Goal: Navigation & Orientation: Find specific page/section

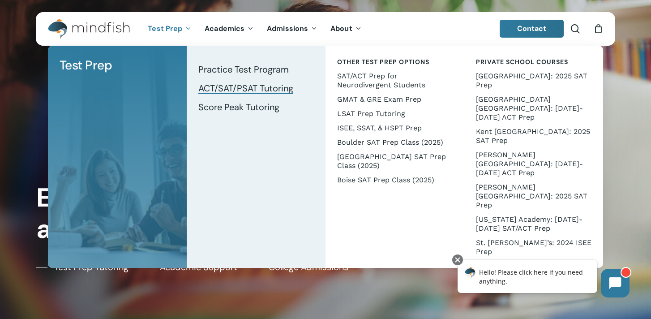
click at [245, 89] on span "ACT/SAT/PSAT Tutoring" at bounding box center [245, 88] width 95 height 12
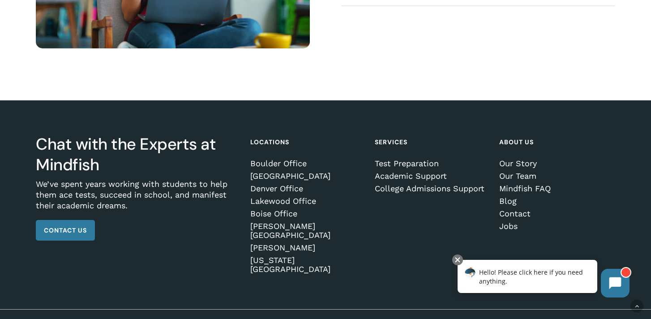
scroll to position [1309, 0]
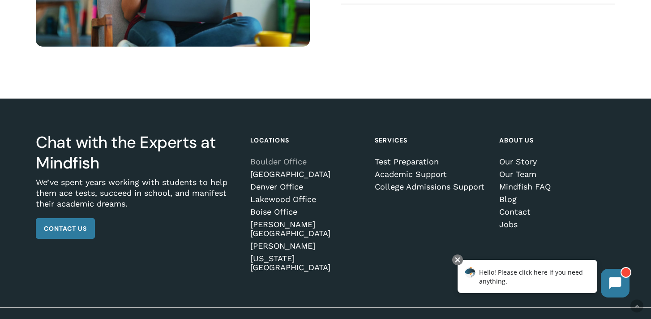
click at [299, 163] on link "Boulder Office" at bounding box center [306, 161] width 113 height 9
